Goal: Information Seeking & Learning: Learn about a topic

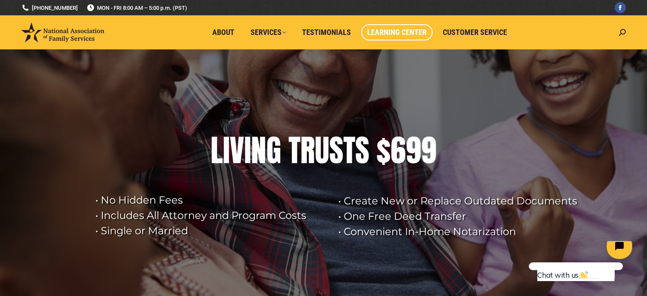
click at [403, 30] on span "Learning Center" at bounding box center [397, 32] width 60 height 9
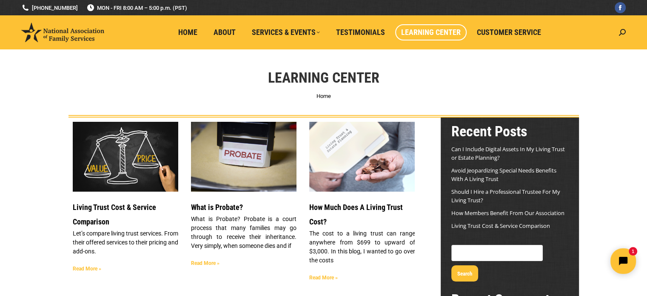
click at [128, 154] on img at bounding box center [125, 156] width 107 height 71
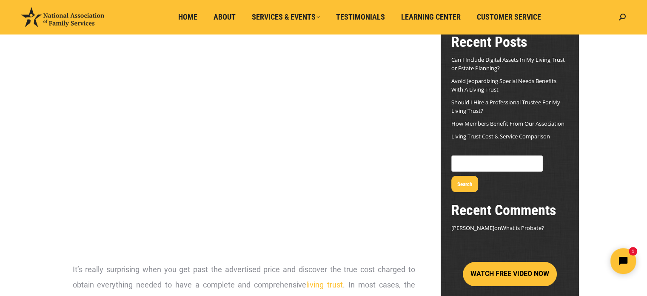
scroll to position [1, 0]
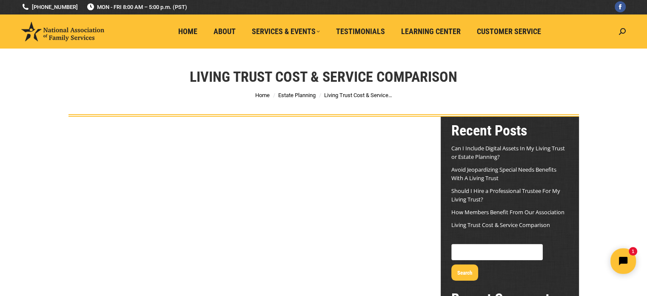
click at [37, 100] on div "Living Trust Cost & Service Comparison You are here: Home Estate Planning Livin…" at bounding box center [323, 82] width 647 height 68
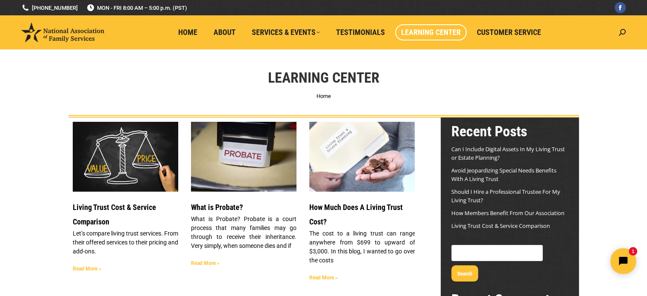
click at [235, 166] on img at bounding box center [243, 156] width 107 height 71
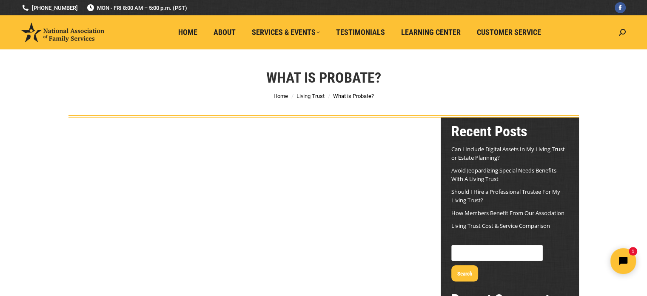
scroll to position [171, 0]
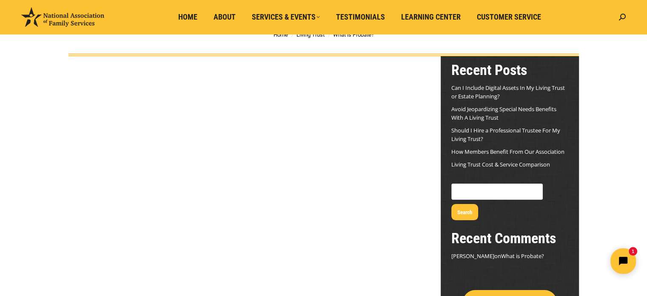
scroll to position [0, 0]
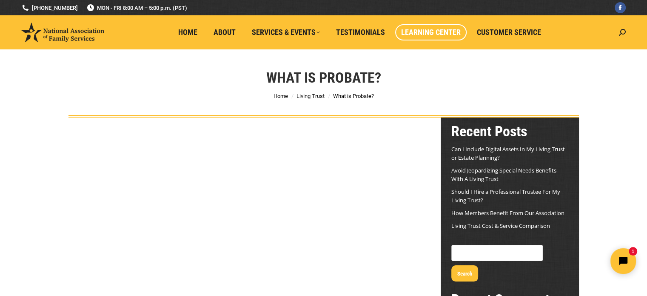
click at [425, 32] on span "Learning Center" at bounding box center [431, 32] width 60 height 9
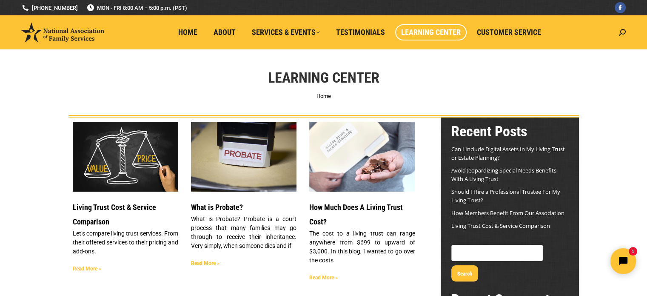
click at [344, 161] on img at bounding box center [362, 156] width 107 height 81
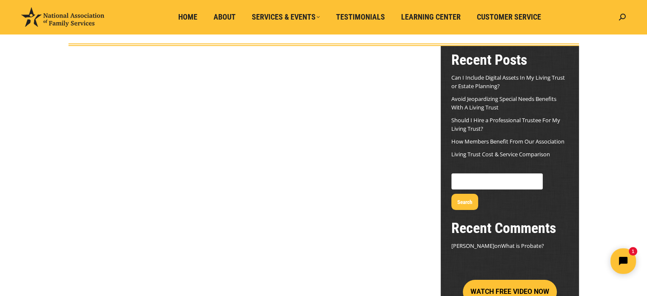
scroll to position [85, 0]
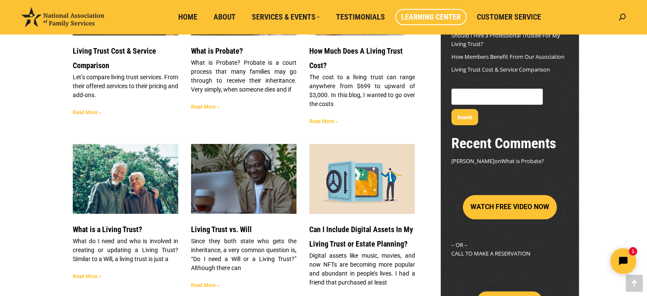
scroll to position [170, 0]
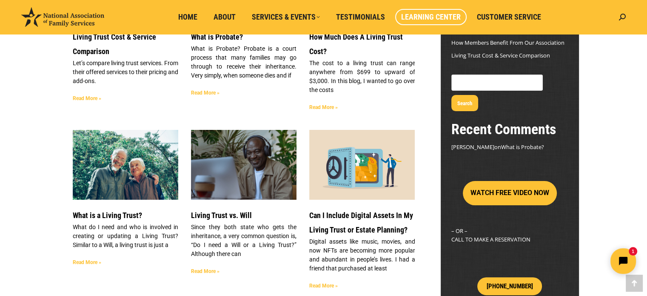
click at [125, 173] on img at bounding box center [125, 164] width 107 height 71
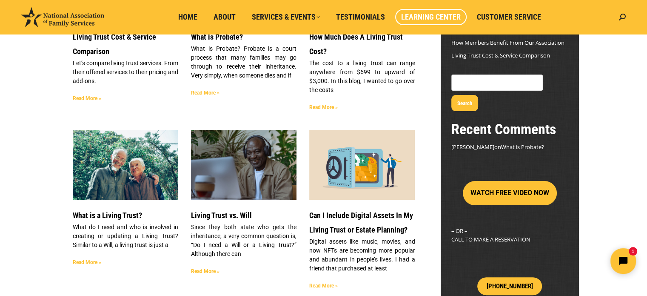
click at [234, 175] on img at bounding box center [243, 164] width 107 height 71
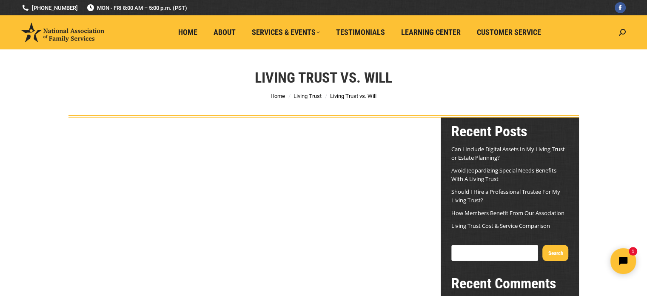
click at [27, 116] on div "Living Trust vs. Will You are here: Home Living Trust Living Trust vs. Will" at bounding box center [323, 83] width 647 height 68
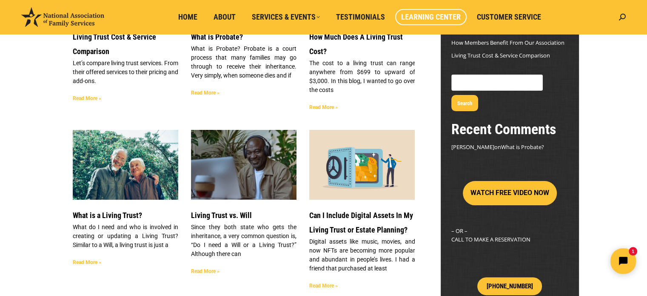
click at [336, 180] on img at bounding box center [362, 164] width 107 height 71
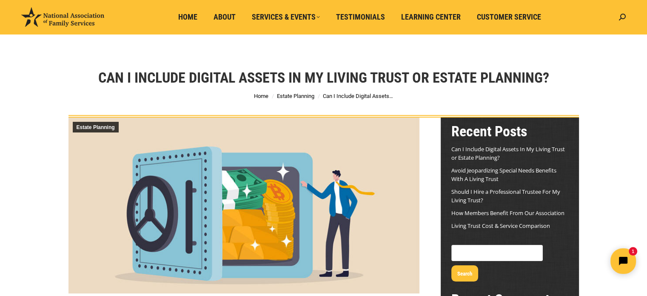
scroll to position [85, 0]
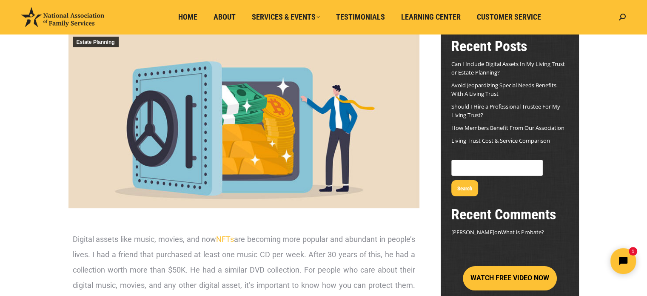
click at [192, 143] on img at bounding box center [243, 120] width 351 height 176
click at [195, 140] on img at bounding box center [243, 120] width 351 height 176
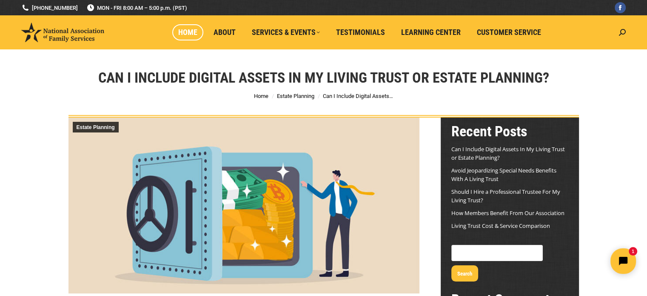
click at [191, 30] on span "Home" at bounding box center [187, 32] width 19 height 9
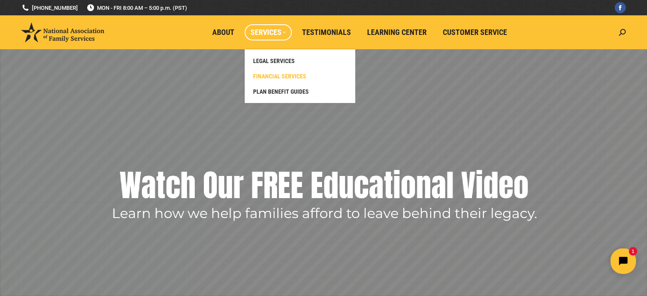
click at [286, 74] on span "FINANCIAL SERVICES" at bounding box center [279, 76] width 53 height 8
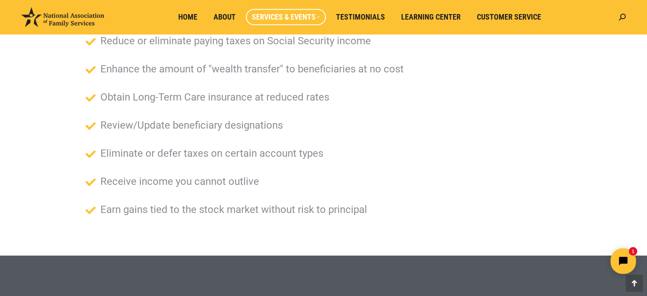
scroll to position [170, 0]
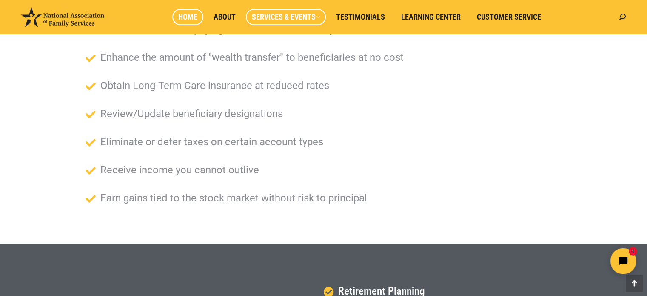
click at [192, 16] on span "Home" at bounding box center [187, 16] width 19 height 9
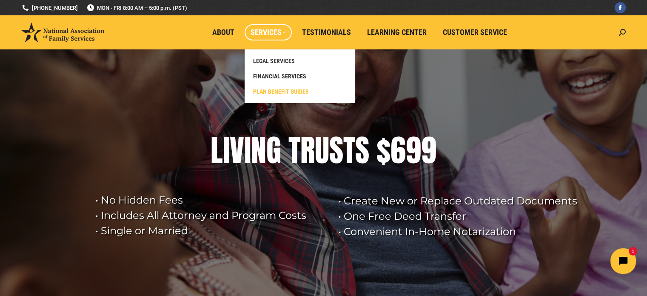
click at [277, 91] on span "PLAN BENEFIT GUIDES" at bounding box center [281, 92] width 56 height 8
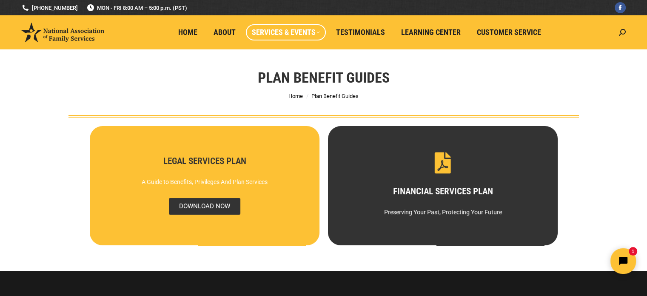
click at [209, 205] on span "DOWNLOAD NOW" at bounding box center [203, 206] width 71 height 17
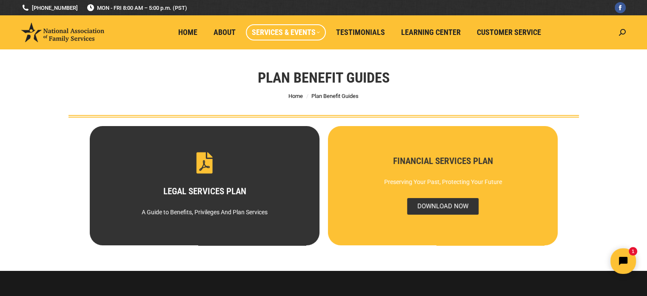
click at [437, 206] on span "DOWNLOAD NOW" at bounding box center [442, 206] width 71 height 17
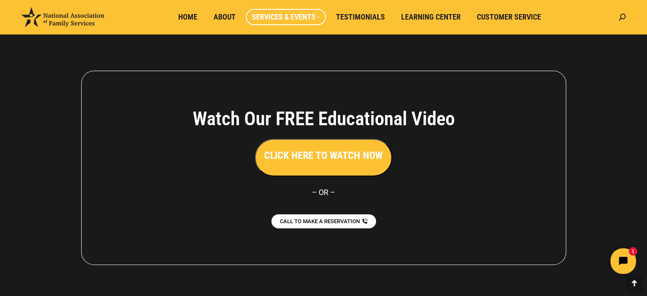
scroll to position [255, 0]
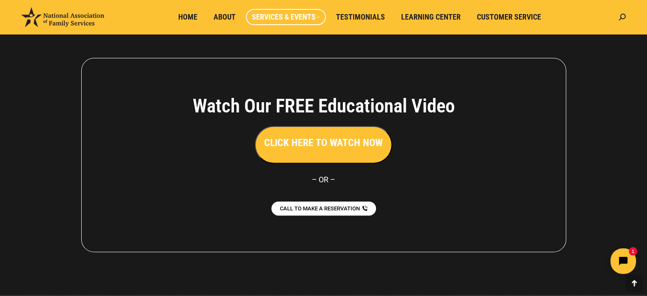
click at [316, 142] on h3 "CLICK HERE TO WATCH NOW" at bounding box center [323, 142] width 119 height 14
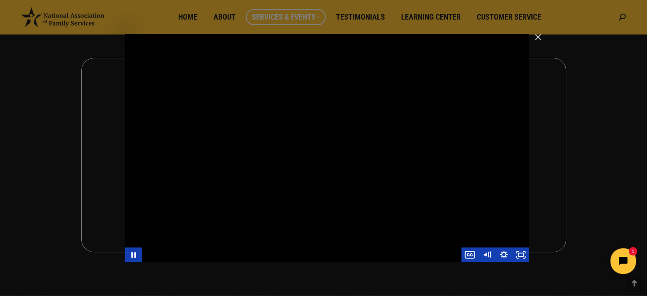
click at [350, 122] on div "Main Video - Full Webinar (Emma) Landon V1.4" at bounding box center [327, 147] width 404 height 227
click at [304, 85] on div "Main Video - Full Webinar (Emma) Landon V1.4" at bounding box center [327, 147] width 404 height 227
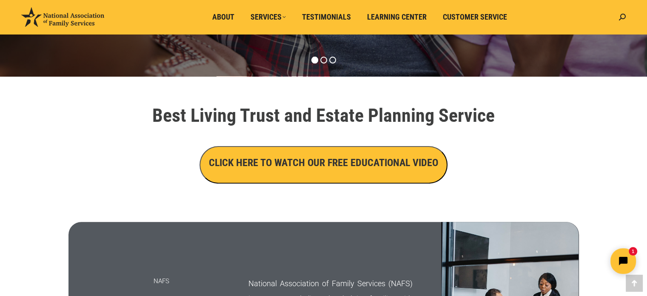
scroll to position [255, 0]
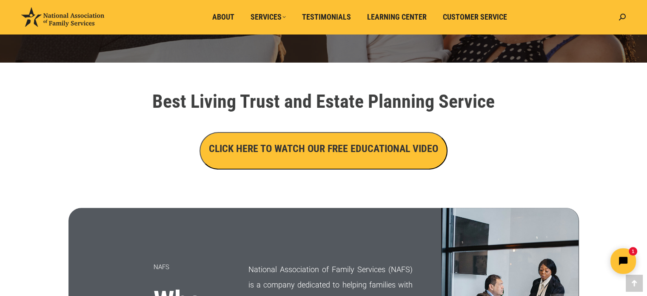
click at [128, 110] on h1 "Best Living Trust and Estate Planning Service" at bounding box center [323, 101] width 476 height 19
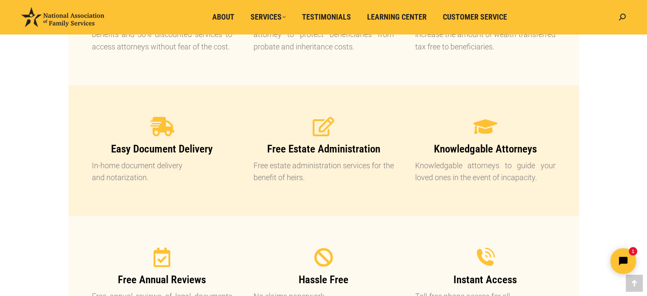
scroll to position [765, 0]
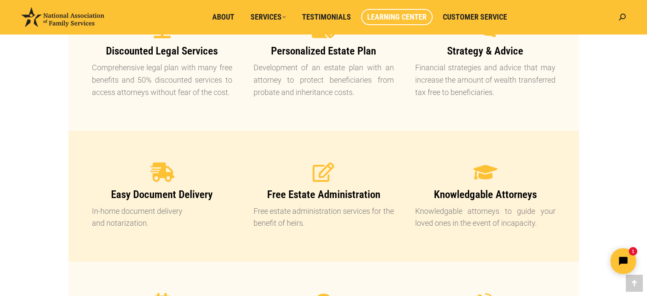
click at [401, 16] on span "Learning Center" at bounding box center [397, 16] width 60 height 9
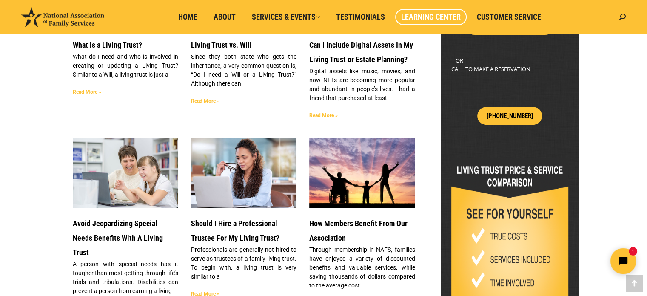
scroll to position [425, 0]
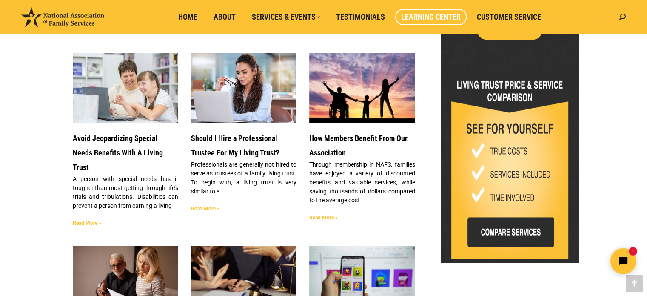
click at [246, 95] on img at bounding box center [243, 87] width 107 height 75
click at [362, 100] on img at bounding box center [362, 87] width 107 height 71
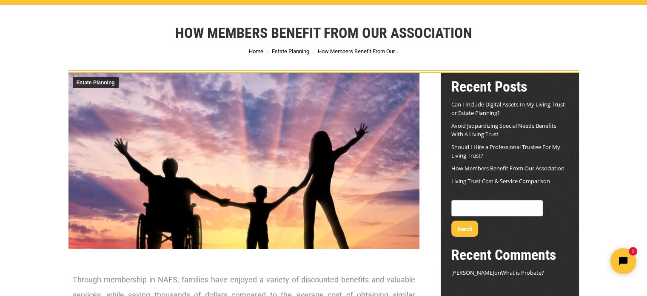
scroll to position [85, 0]
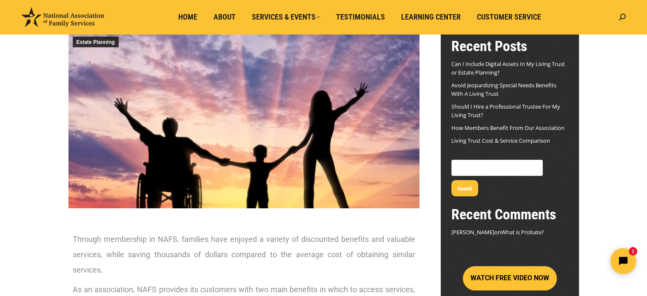
click at [233, 117] on img at bounding box center [243, 120] width 351 height 176
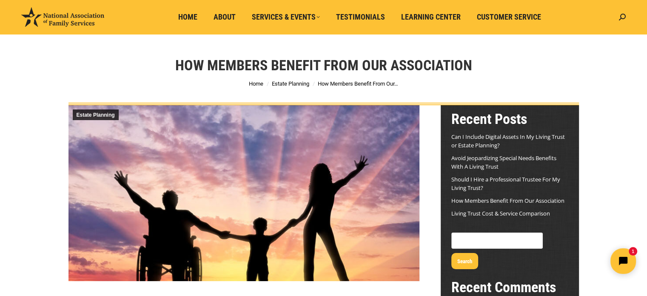
scroll to position [0, 0]
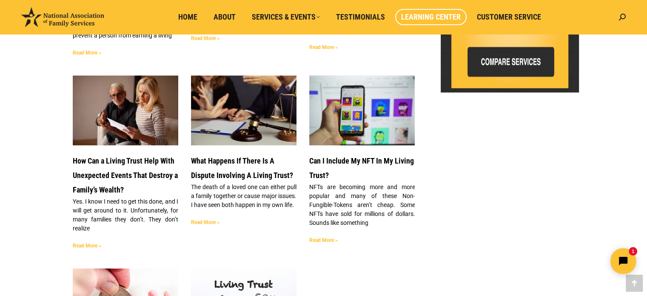
click at [131, 112] on img at bounding box center [125, 109] width 107 height 71
click at [235, 108] on img at bounding box center [243, 109] width 107 height 71
click at [358, 117] on img at bounding box center [362, 109] width 107 height 71
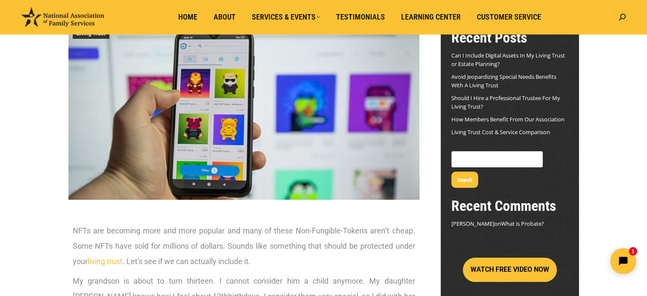
scroll to position [85, 0]
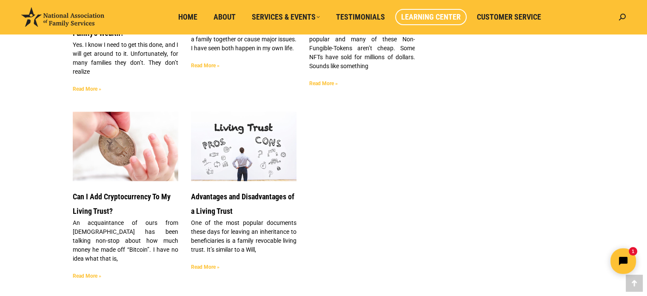
scroll to position [765, 0]
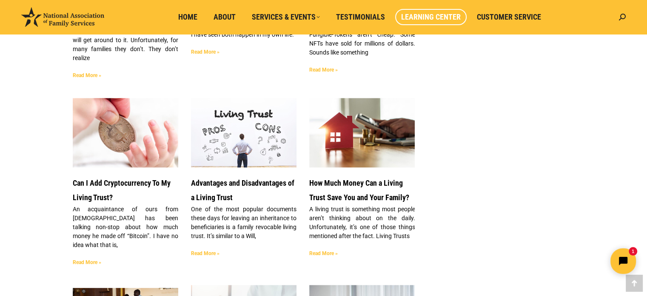
click at [245, 134] on img at bounding box center [243, 132] width 107 height 71
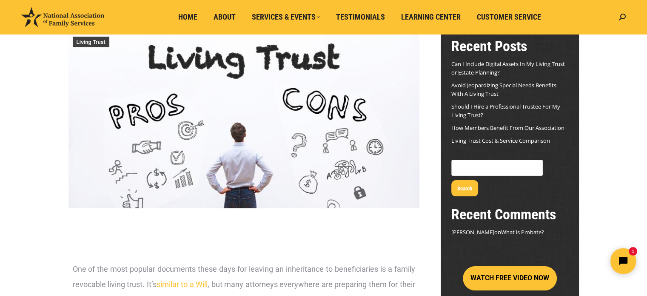
click at [207, 136] on img at bounding box center [243, 120] width 351 height 176
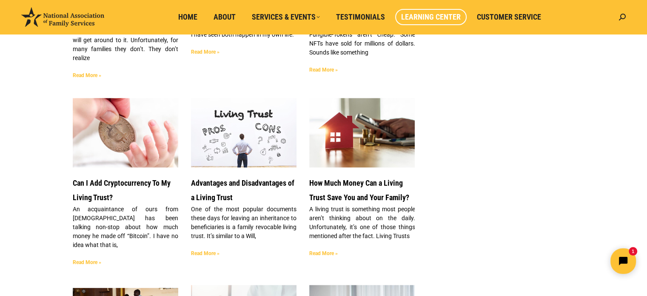
click at [355, 146] on img at bounding box center [362, 132] width 107 height 71
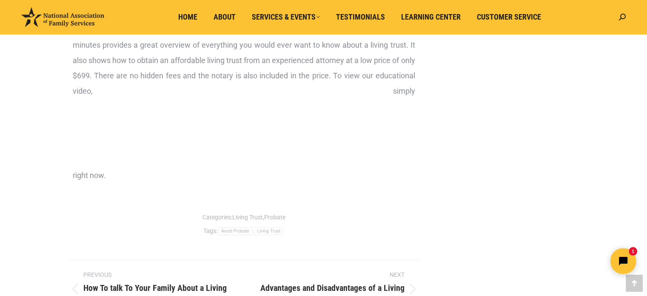
scroll to position [1276, 0]
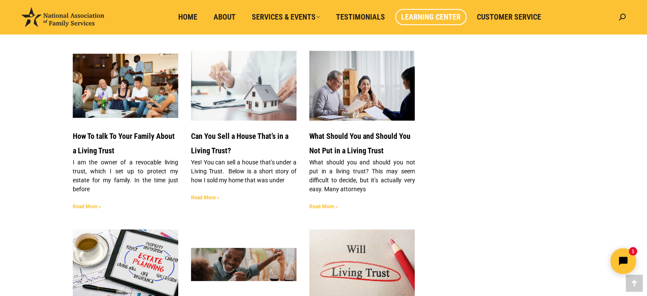
scroll to position [1021, 0]
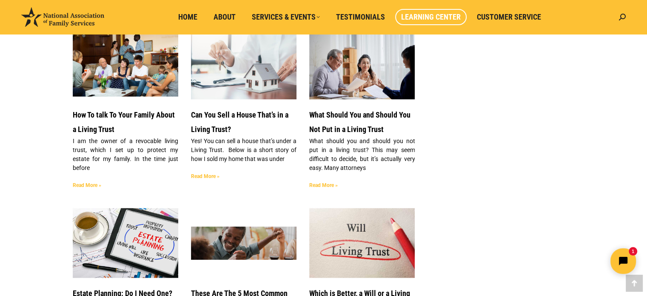
click at [108, 65] on img at bounding box center [125, 64] width 107 height 64
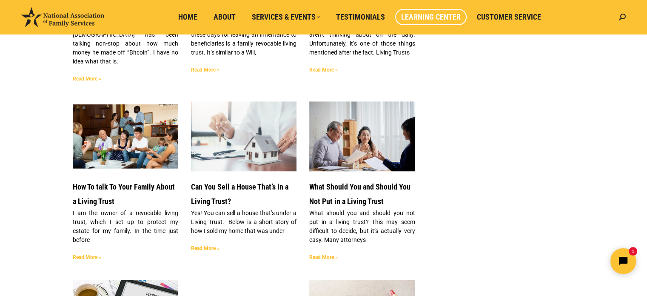
scroll to position [935, 0]
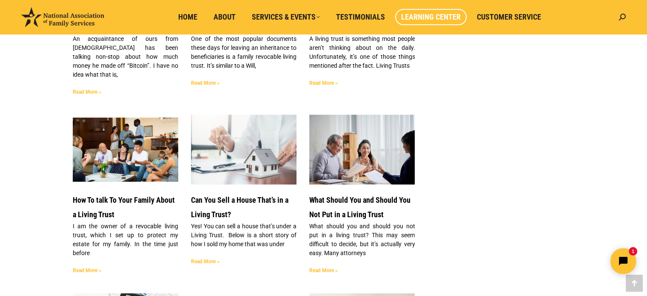
click at [255, 137] on img at bounding box center [243, 149] width 107 height 71
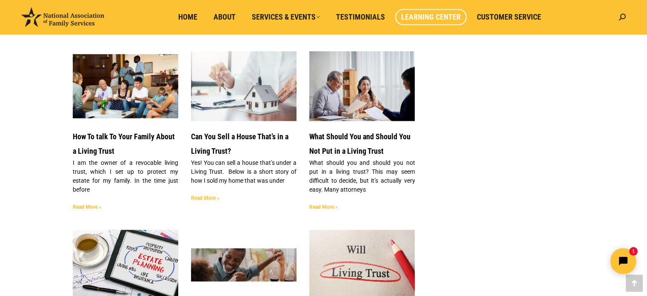
scroll to position [1021, 0]
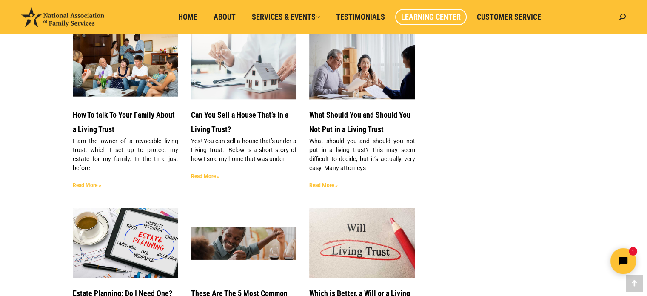
click at [357, 67] on img at bounding box center [362, 64] width 107 height 71
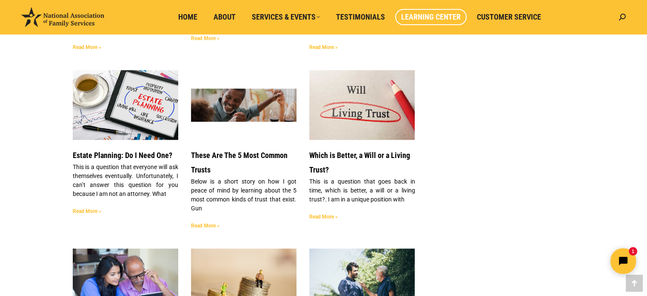
scroll to position [1106, 0]
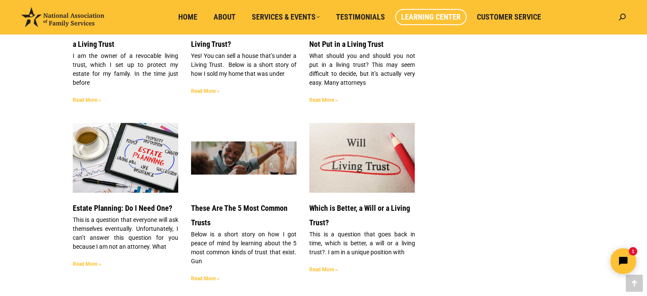
click at [129, 139] on img at bounding box center [125, 157] width 107 height 71
click at [246, 144] on img at bounding box center [243, 157] width 107 height 33
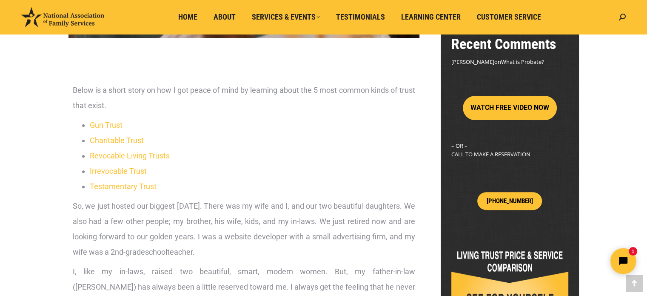
scroll to position [170, 0]
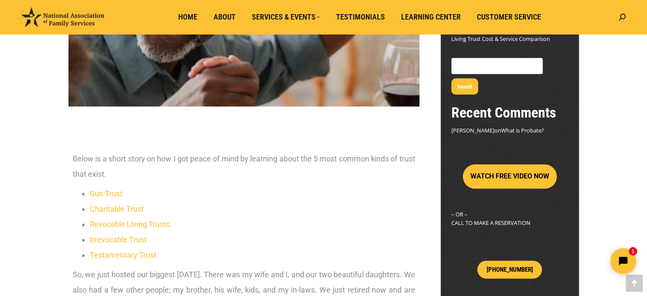
scroll to position [170, 0]
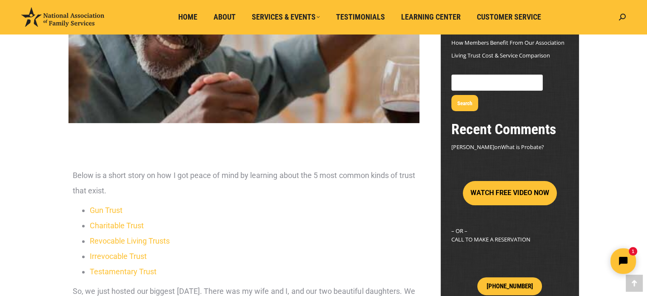
click at [505, 181] on button "WATCH FREE VIDEO NOW" at bounding box center [510, 193] width 94 height 24
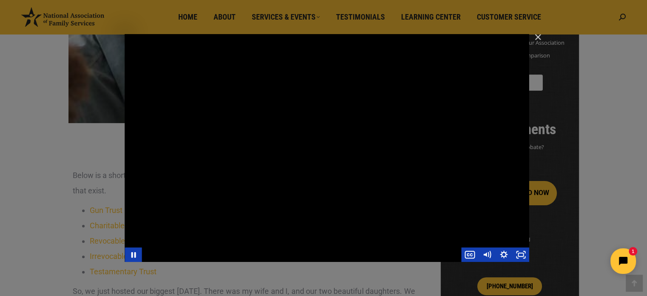
click at [325, 110] on div "Main Video - Full Webinar (Emma) Landon V1.4" at bounding box center [327, 147] width 404 height 227
click at [492, 216] on div "Main Video - Full Webinar (Emma) Landon V1.4" at bounding box center [327, 147] width 404 height 227
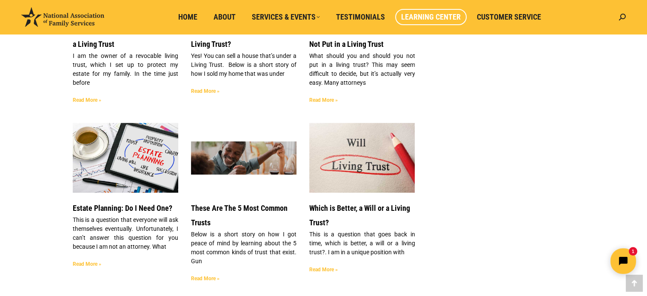
scroll to position [1191, 0]
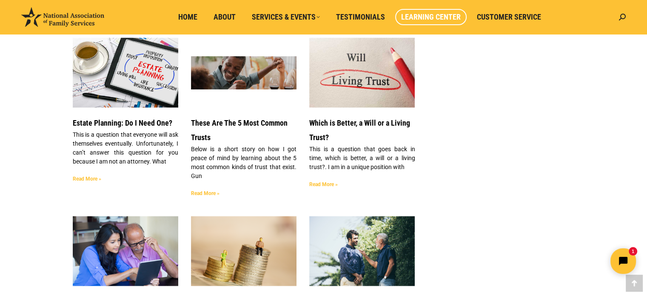
click at [344, 74] on img at bounding box center [362, 73] width 107 height 74
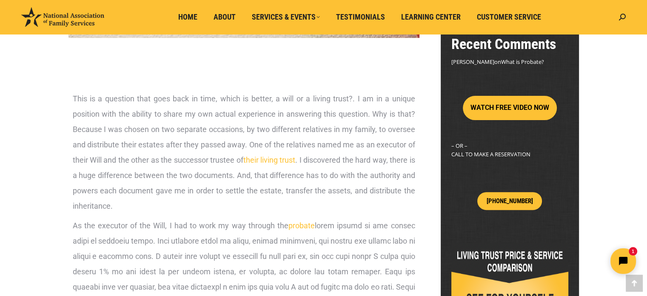
scroll to position [85, 0]
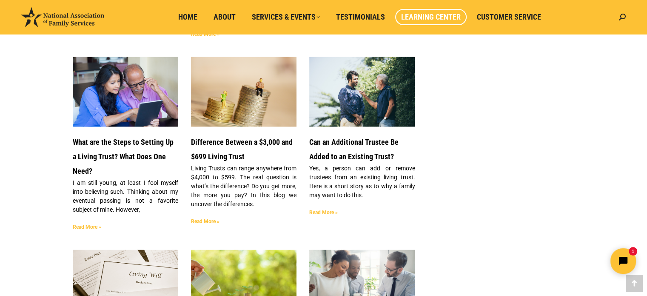
scroll to position [1361, 0]
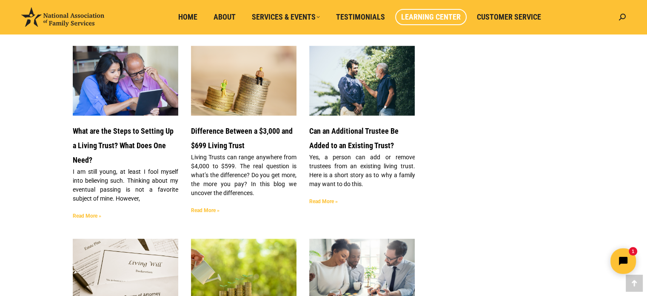
click at [129, 76] on img at bounding box center [125, 80] width 107 height 71
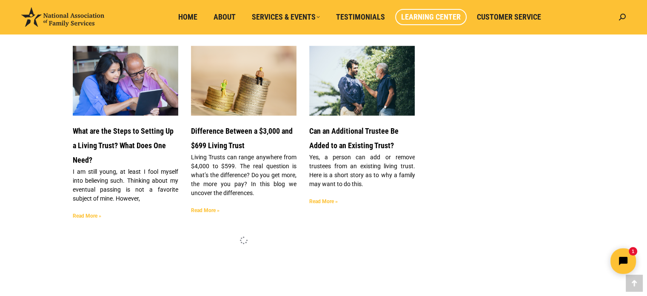
click at [239, 93] on img at bounding box center [243, 80] width 107 height 71
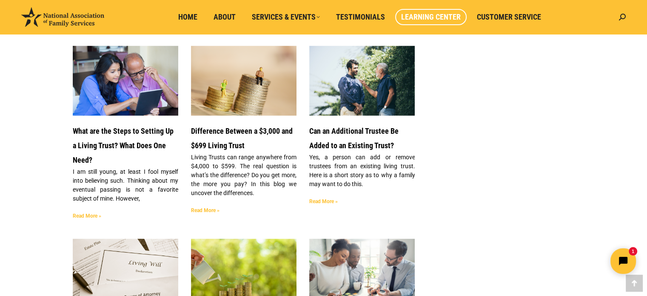
click at [242, 84] on img at bounding box center [243, 80] width 107 height 71
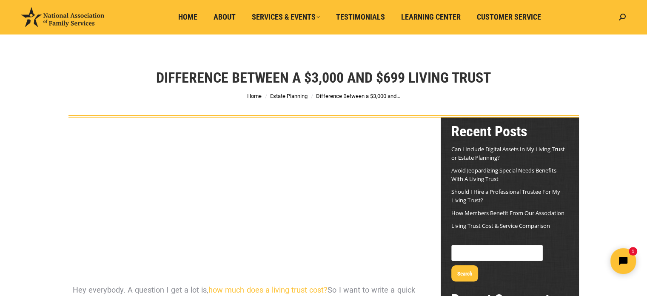
scroll to position [85, 0]
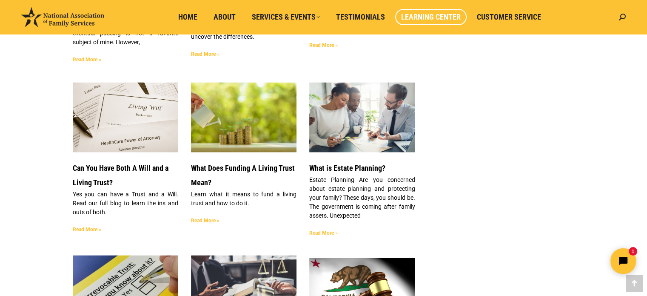
scroll to position [1531, 0]
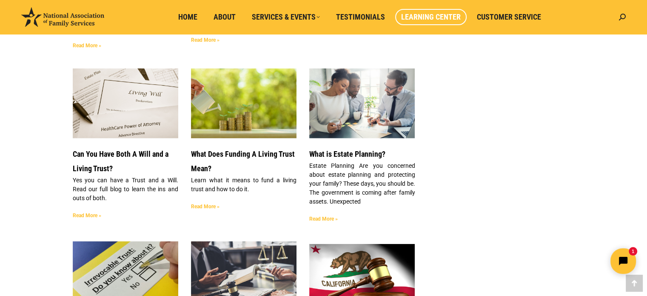
click at [134, 98] on img at bounding box center [125, 103] width 107 height 77
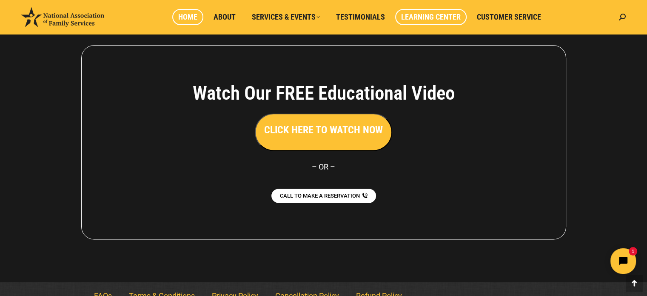
click at [193, 17] on span "Home" at bounding box center [187, 16] width 19 height 9
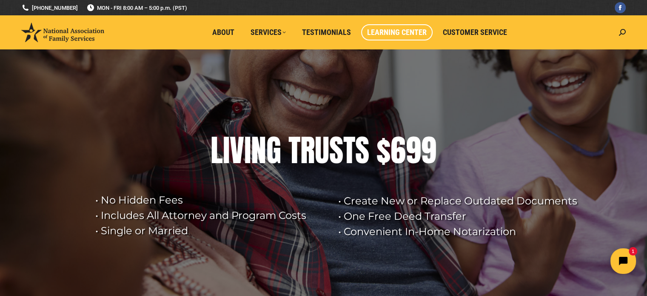
click at [398, 33] on span "Learning Center" at bounding box center [397, 32] width 60 height 9
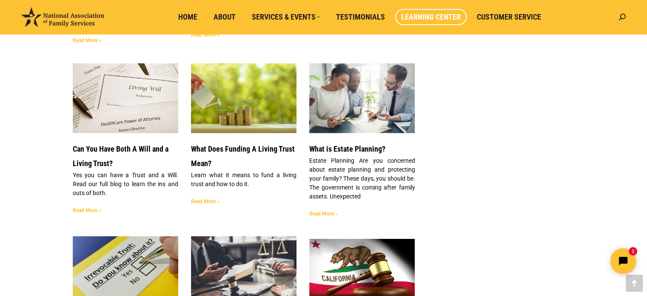
scroll to position [1510, 0]
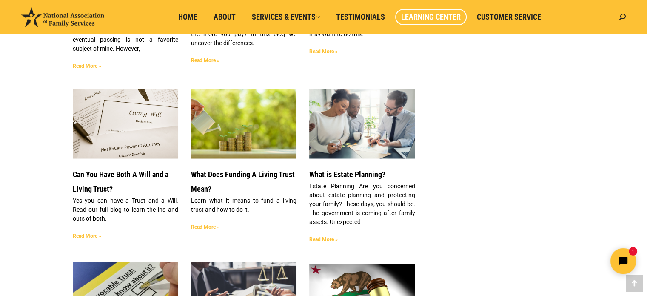
click at [250, 116] on img at bounding box center [243, 123] width 107 height 71
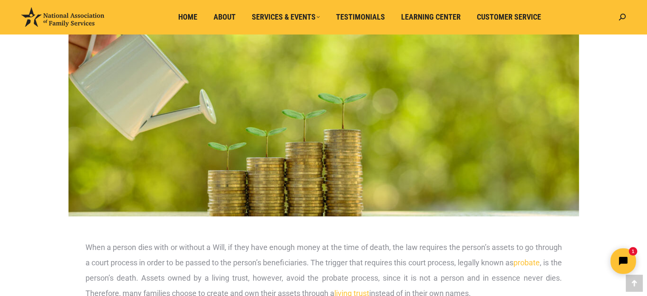
scroll to position [170, 0]
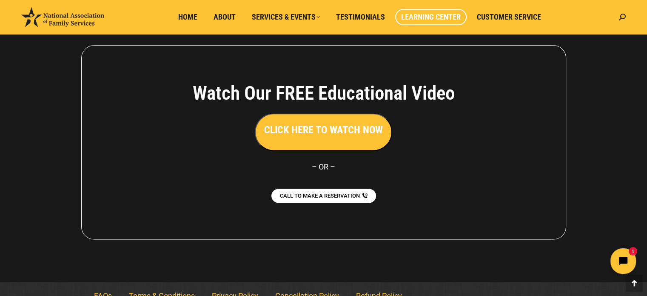
click at [424, 14] on span "Learning Center" at bounding box center [431, 16] width 60 height 9
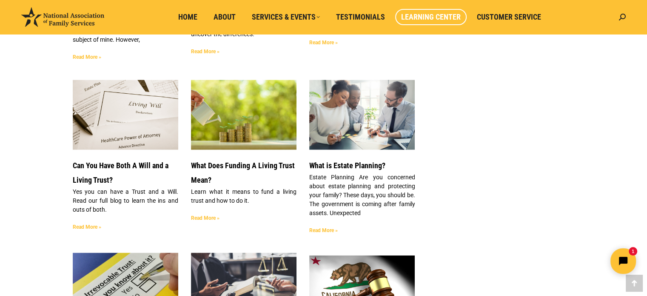
scroll to position [1516, 0]
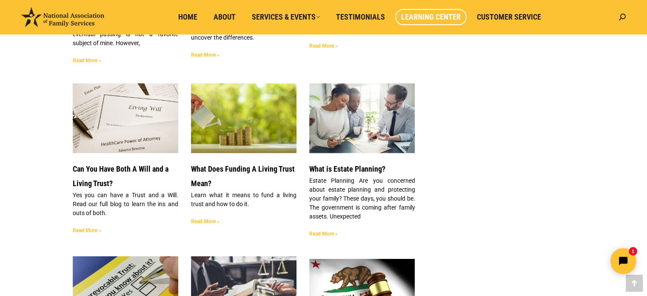
click at [364, 117] on img at bounding box center [362, 117] width 107 height 71
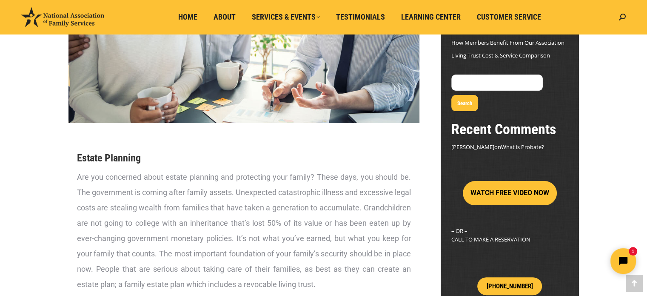
click at [307, 151] on h3 "Estate Planning" at bounding box center [244, 158] width 334 height 14
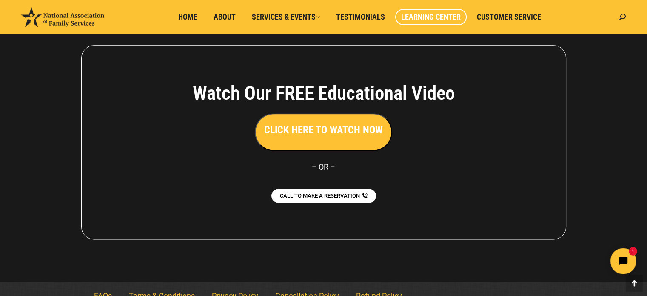
click at [428, 18] on span "Learning Center" at bounding box center [431, 16] width 60 height 9
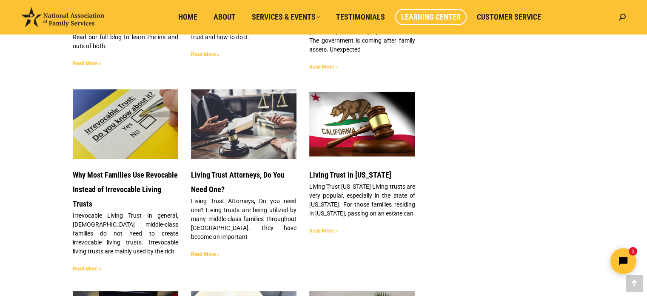
scroll to position [1616, 0]
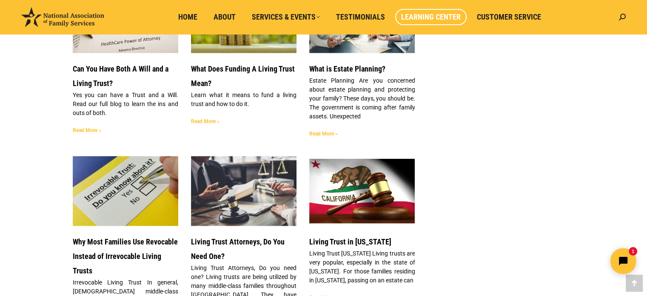
click at [123, 173] on img at bounding box center [125, 191] width 107 height 80
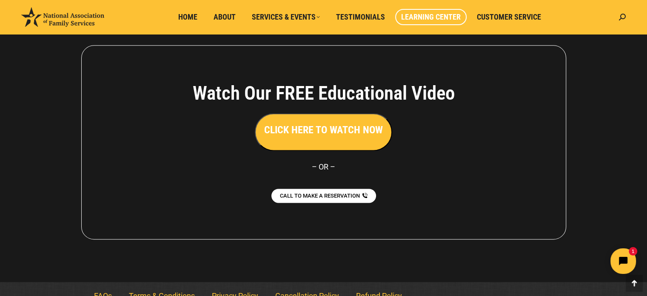
click at [418, 19] on span "Learning Center" at bounding box center [431, 16] width 60 height 9
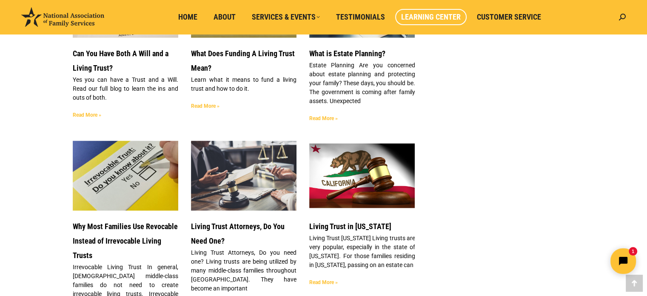
scroll to position [1643, 0]
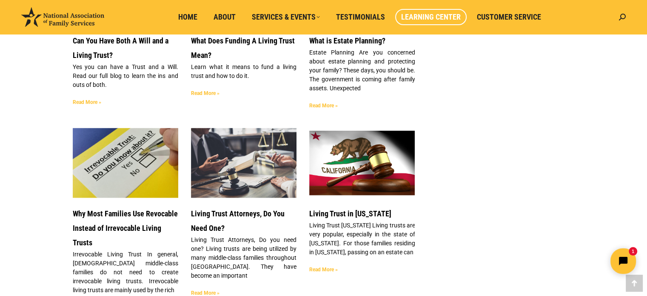
click at [245, 155] on img at bounding box center [243, 163] width 107 height 71
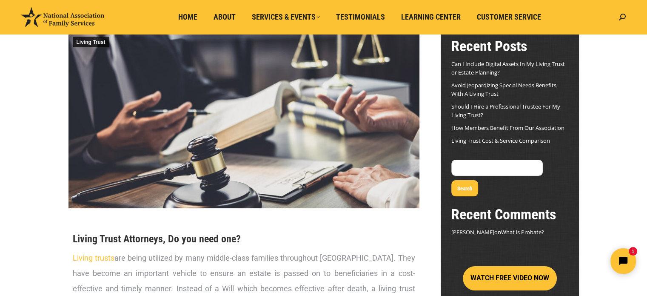
click at [259, 135] on img at bounding box center [243, 120] width 351 height 176
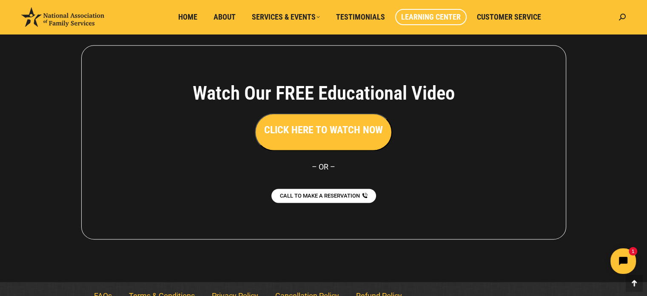
click at [434, 16] on span "Learning Center" at bounding box center [431, 16] width 60 height 9
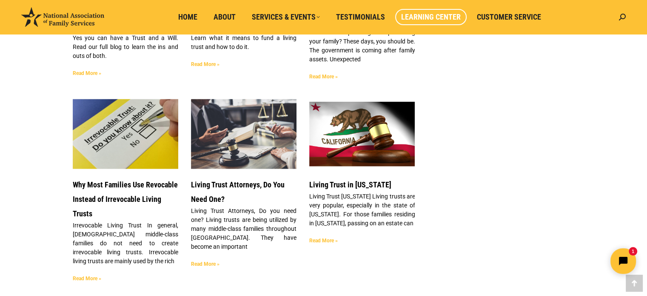
scroll to position [1666, 0]
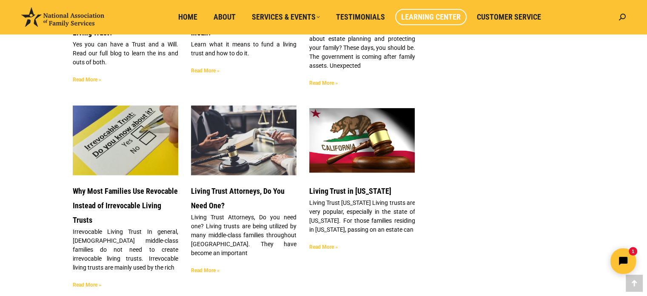
click at [371, 135] on img at bounding box center [362, 140] width 107 height 65
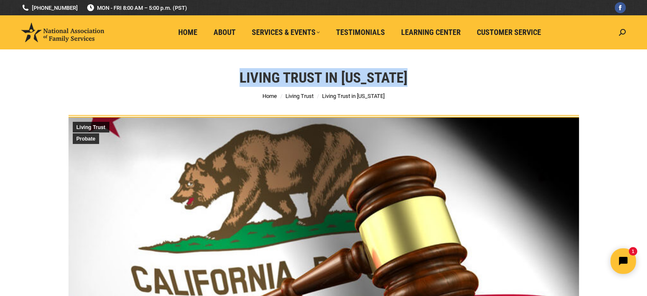
drag, startPoint x: 238, startPoint y: 77, endPoint x: 415, endPoint y: 72, distance: 177.0
click at [415, 72] on div "Living Trust in California You are here: Home Living Trust Living Trust in Cali…" at bounding box center [323, 83] width 553 height 68
copy h1 "Living Trust in [US_STATE]"
click at [446, 80] on div "Living Trust in California You are here: Home Living Trust Living Trust in Cali…" at bounding box center [323, 83] width 553 height 68
click at [456, 87] on div "Living Trust in California You are here: Home Living Trust Living Trust in Cali…" at bounding box center [323, 83] width 553 height 68
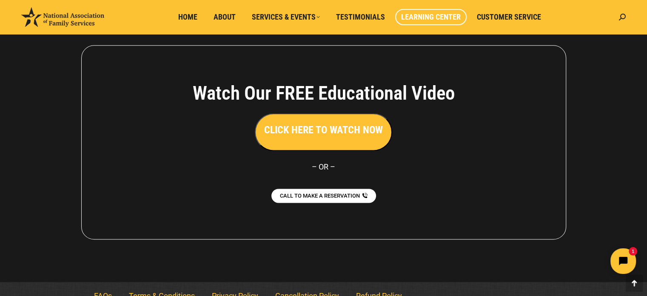
click at [433, 17] on span "Learning Center" at bounding box center [431, 16] width 60 height 9
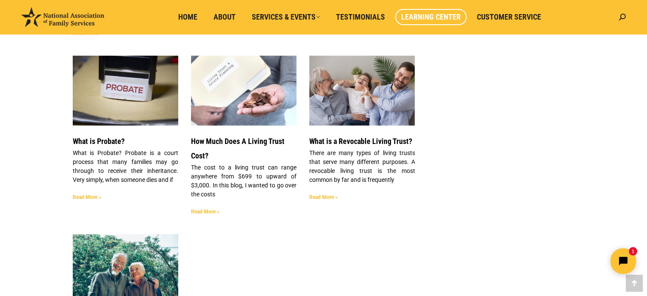
scroll to position [1902, 0]
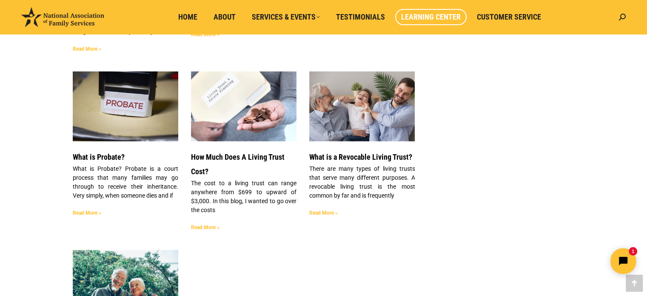
click at [118, 98] on img at bounding box center [125, 106] width 107 height 71
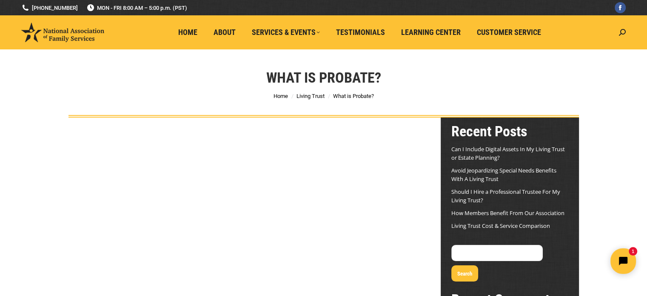
click at [163, 88] on div "What is Probate? You are here: Home Living Trust What is Probate?" at bounding box center [323, 83] width 553 height 68
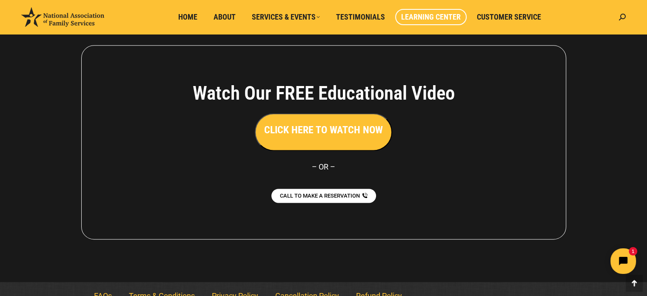
click at [317, 122] on h3 "CLICK HERE TO WATCH NOW" at bounding box center [323, 129] width 119 height 14
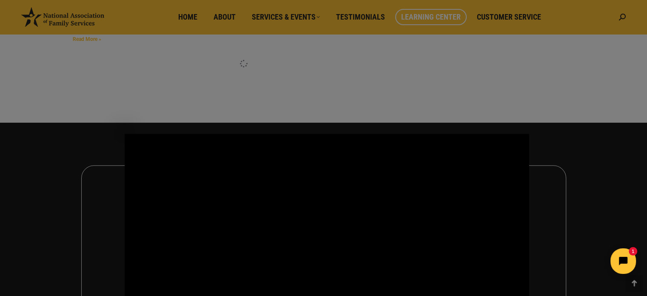
scroll to position [1003, 0]
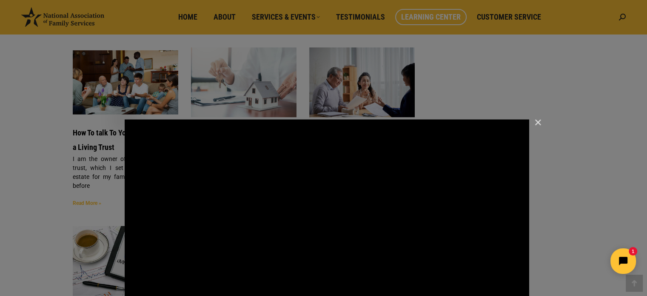
click at [537, 121] on img "Close" at bounding box center [534, 126] width 14 height 14
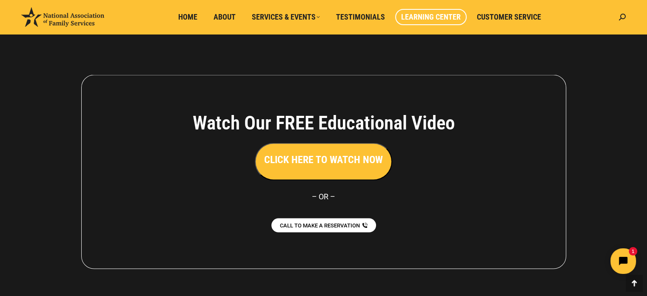
click at [314, 152] on h3 "CLICK HERE TO WATCH NOW" at bounding box center [323, 159] width 119 height 14
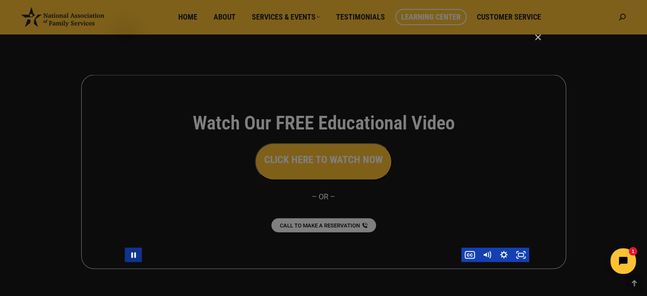
click at [133, 255] on icon "Pause" at bounding box center [133, 254] width 17 height 14
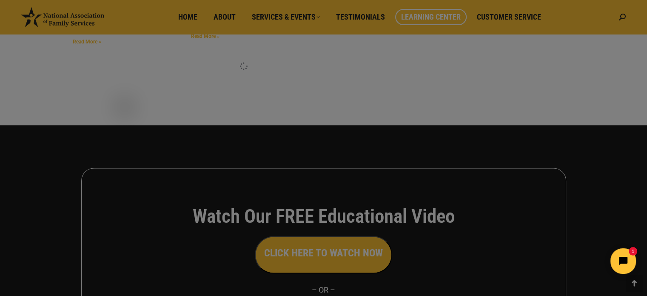
scroll to position [1530, 0]
